Goal: Use online tool/utility: Utilize a website feature to perform a specific function

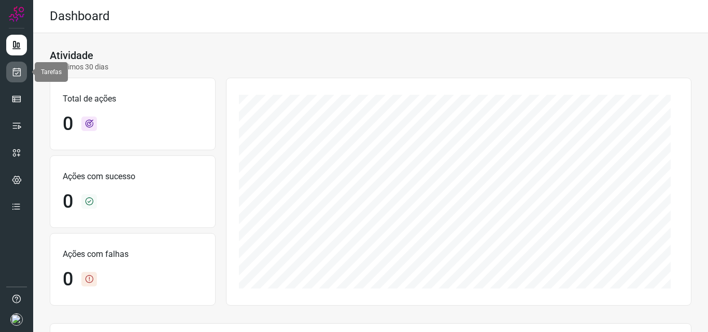
click at [24, 70] on link at bounding box center [16, 72] width 21 height 21
click at [25, 74] on link at bounding box center [16, 72] width 21 height 21
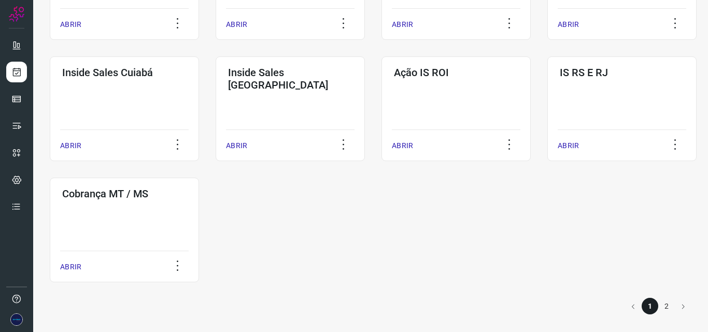
scroll to position [512, 0]
click at [574, 141] on p "ABRIR" at bounding box center [567, 144] width 21 height 11
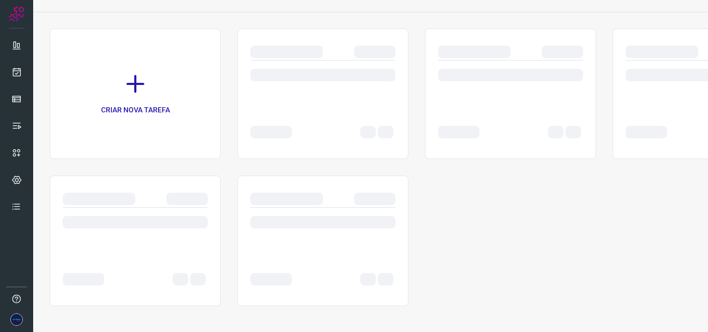
scroll to position [54, 0]
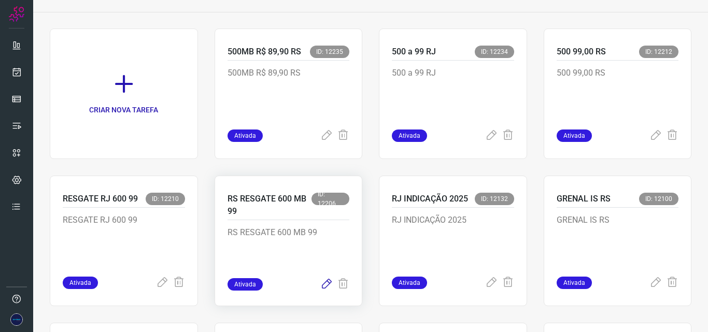
click at [325, 281] on icon at bounding box center [326, 284] width 12 height 12
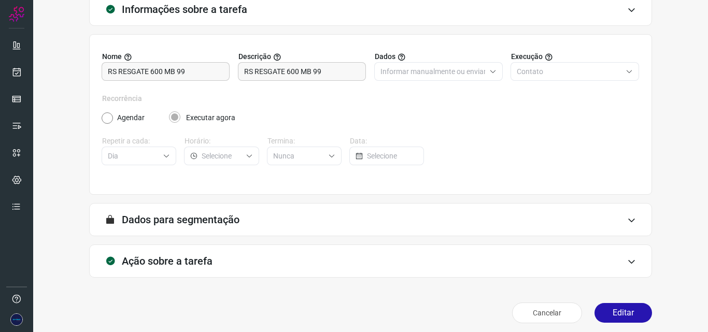
scroll to position [73, 0]
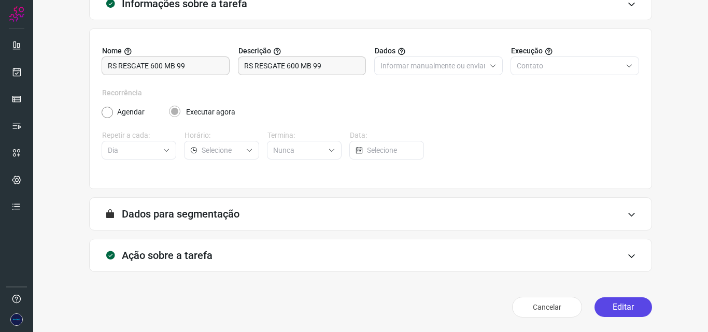
click at [611, 306] on button "Editar" at bounding box center [622, 307] width 57 height 20
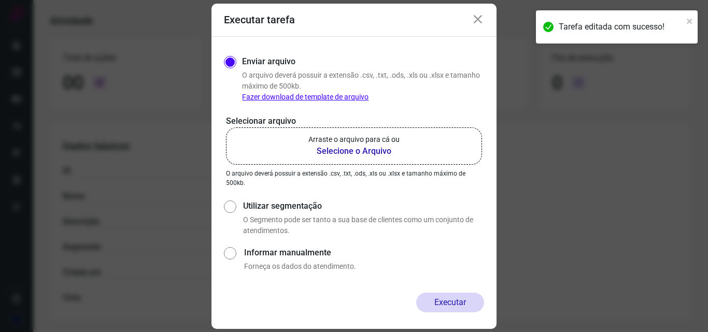
click at [376, 154] on b "Selecione o Arquivo" at bounding box center [353, 151] width 91 height 12
click at [0, 0] on input "Arraste o arquivo para cá ou Selecione o Arquivo" at bounding box center [0, 0] width 0 height 0
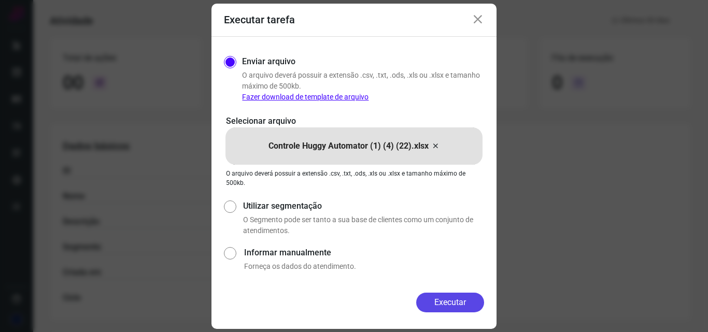
click at [451, 302] on button "Executar" at bounding box center [450, 303] width 68 height 20
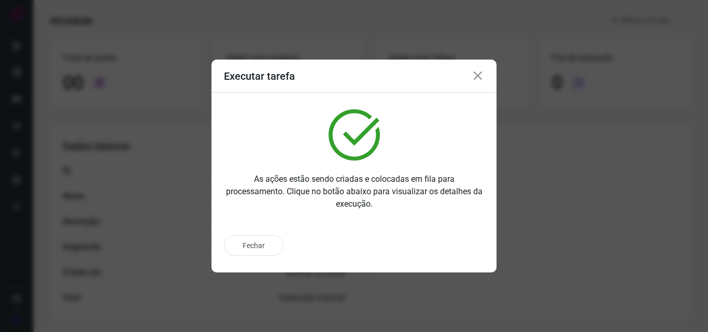
click at [478, 80] on icon at bounding box center [477, 76] width 12 height 12
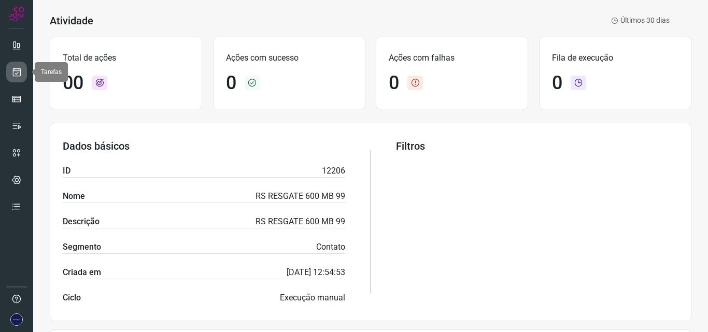
click at [21, 74] on icon at bounding box center [16, 72] width 11 height 10
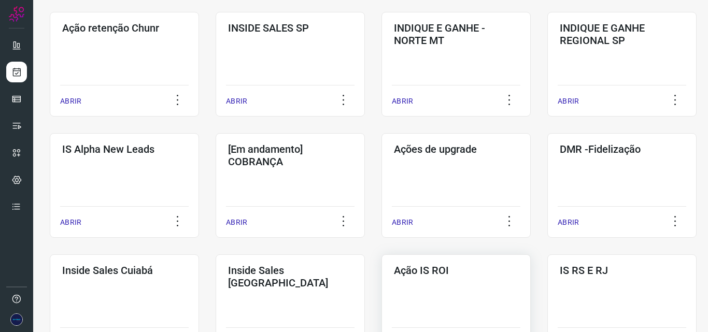
scroll to position [512, 0]
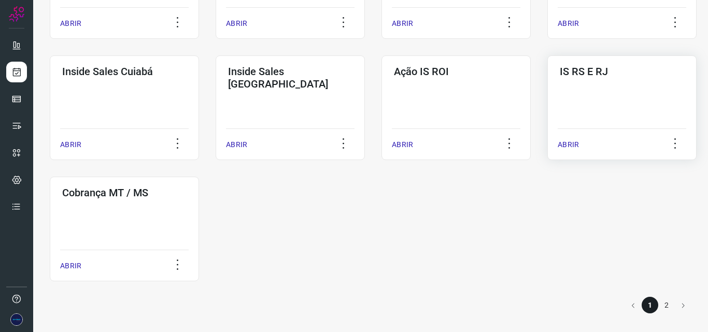
click at [199, 177] on div "IS RS E RJ ABRIR" at bounding box center [124, 229] width 149 height 105
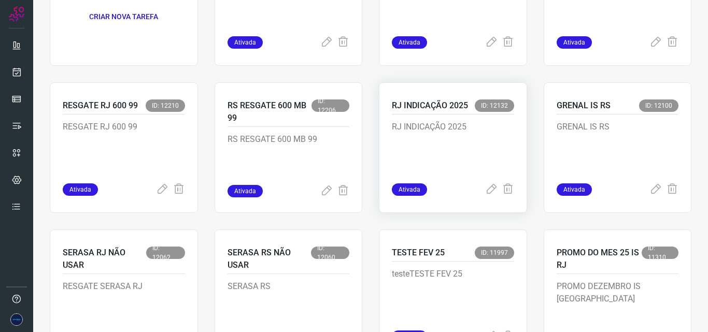
scroll to position [157, 0]
